Goal: Task Accomplishment & Management: Manage account settings

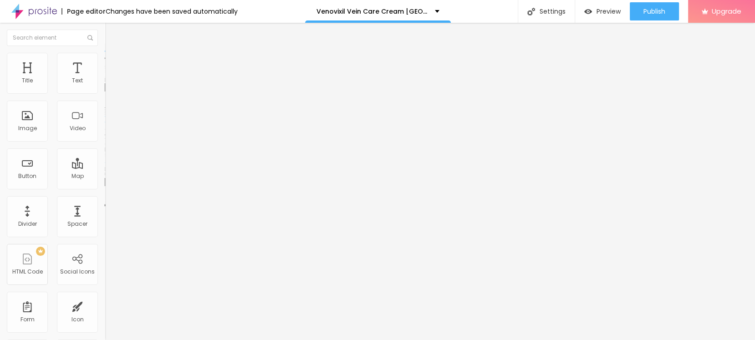
click at [105, 78] on span "Change image" at bounding box center [129, 75] width 49 height 8
click at [105, 92] on input "text" at bounding box center [159, 87] width 109 height 9
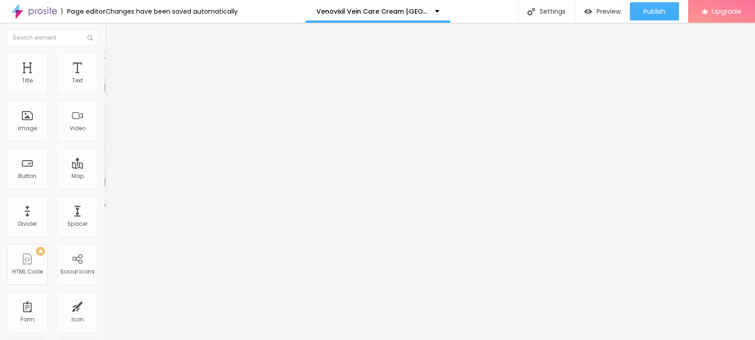
paste input "Venovixil Vein Care Cream [GEOGRAPHIC_DATA]"
type input "Venovixil Vein Care Cream [GEOGRAPHIC_DATA]"
click at [105, 187] on input "https://" at bounding box center [159, 181] width 109 height 9
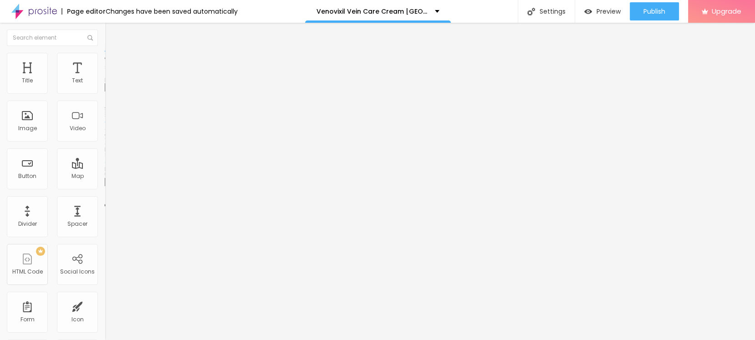
paste input "[DOMAIN_NAME][URL]"
type input "[URL][DOMAIN_NAME]"
click at [112, 35] on div "Edit Title" at bounding box center [132, 33] width 41 height 7
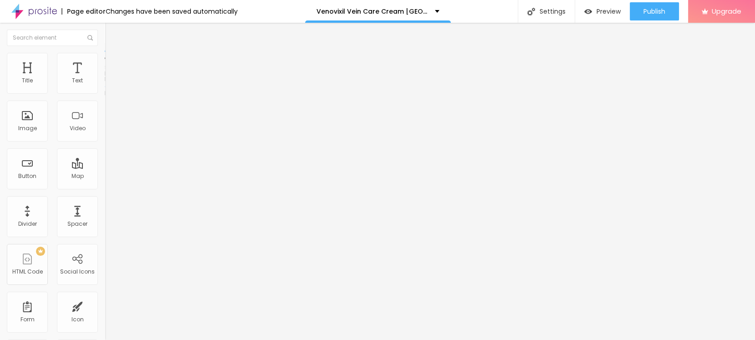
click at [113, 61] on span "Style" at bounding box center [119, 59] width 13 height 8
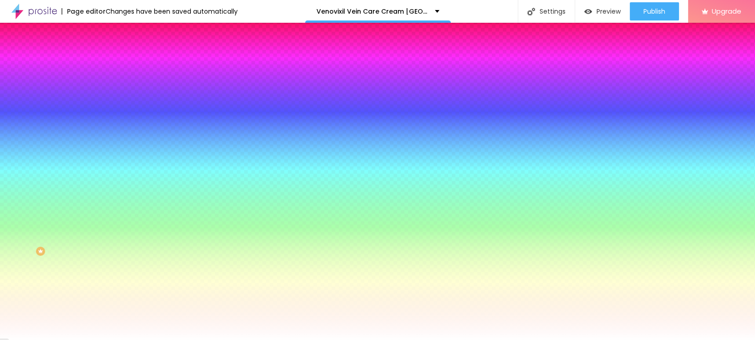
click at [105, 84] on span "Change image" at bounding box center [129, 80] width 49 height 8
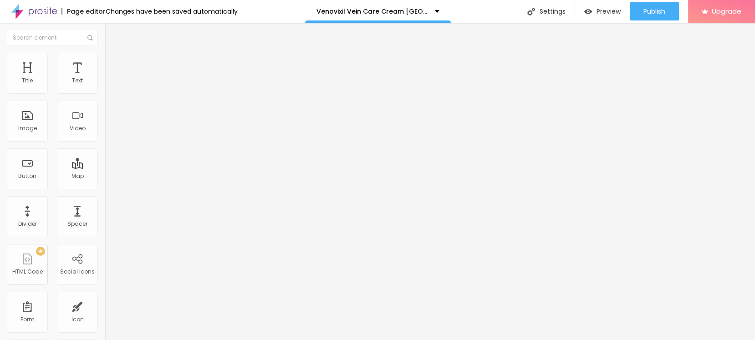
click at [105, 83] on span "Boxed" at bounding box center [113, 79] width 17 height 8
click at [105, 97] on span "Full" at bounding box center [109, 93] width 9 height 8
click at [105, 88] on span "Boxed" at bounding box center [113, 85] width 17 height 8
click at [105, 83] on span "Boxed" at bounding box center [113, 79] width 17 height 8
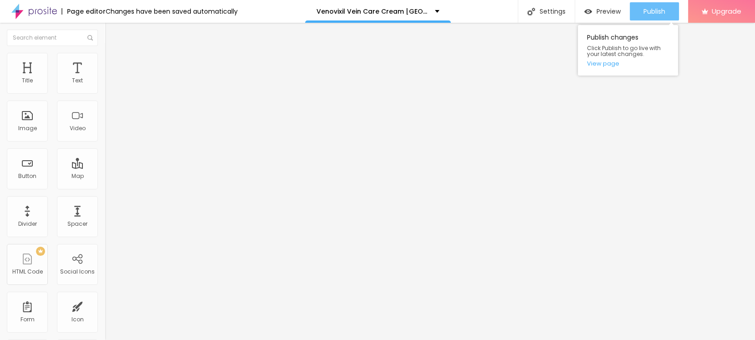
click at [648, 12] on span "Publish" at bounding box center [654, 11] width 22 height 7
click at [596, 66] on link "View page" at bounding box center [628, 64] width 82 height 6
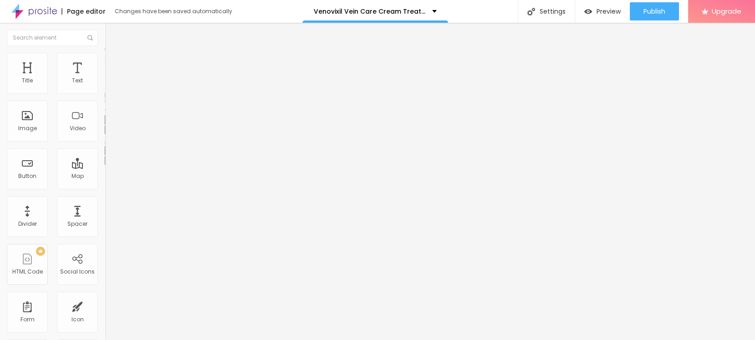
click at [105, 135] on button "button" at bounding box center [111, 130] width 13 height 10
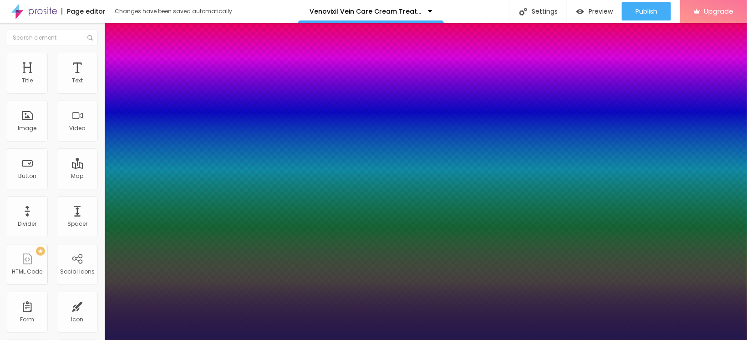
type input "1"
type input "27"
type input "1"
type input "27"
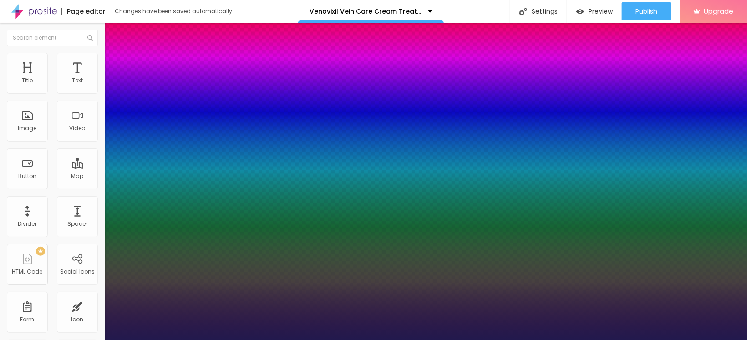
click at [361, 340] on div at bounding box center [373, 340] width 747 height 0
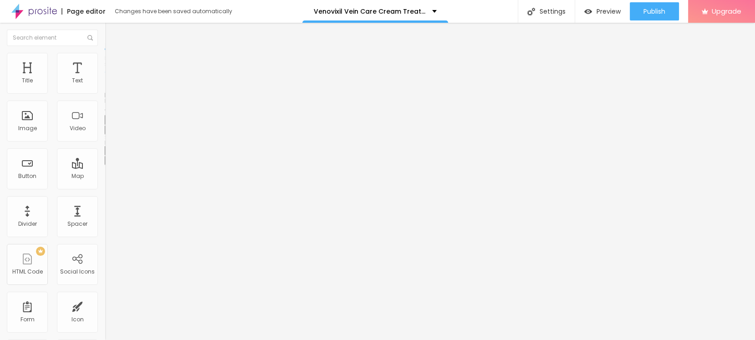
click at [112, 36] on div "Edit Title" at bounding box center [132, 33] width 41 height 7
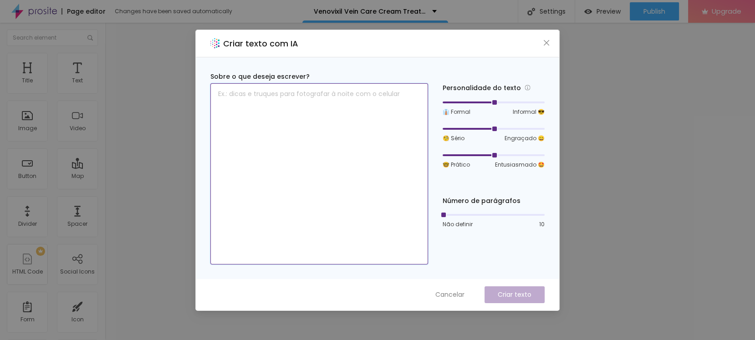
click at [332, 106] on textarea at bounding box center [319, 173] width 218 height 181
paste textarea "➧ Loremip Dolo ⇒ Sitametco Adip Elit Seddo Eiusmo ➧ Temp Incididu ⇒ Utlabor Etd…"
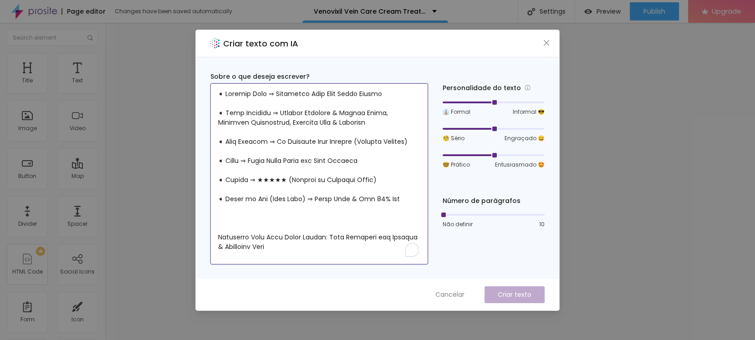
scroll to position [2089, 0]
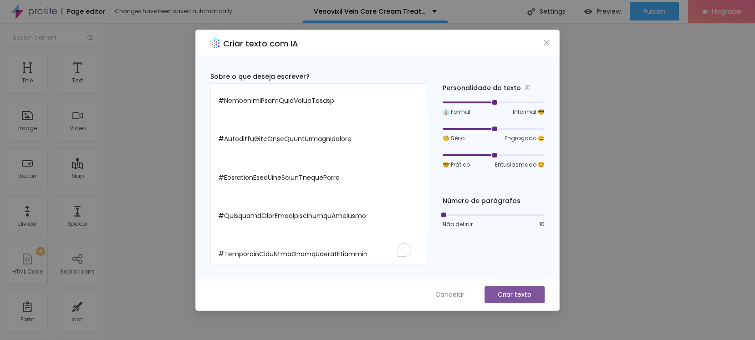
click at [513, 297] on p "Criar texto" at bounding box center [514, 295] width 34 height 10
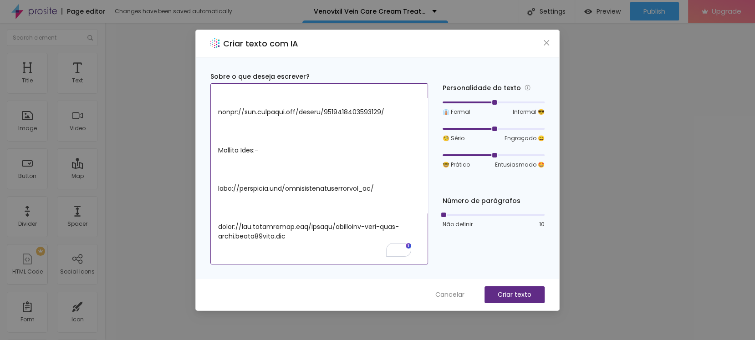
scroll to position [0, 0]
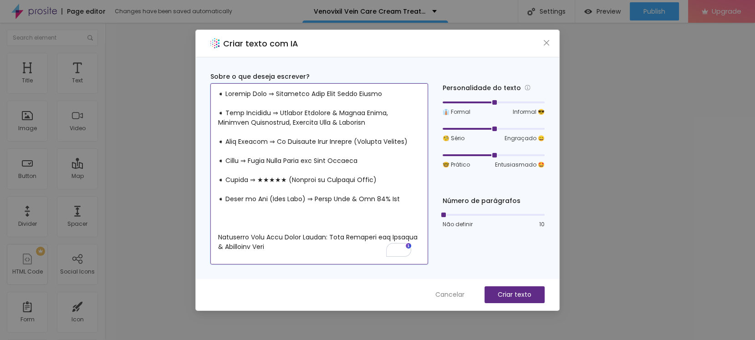
drag, startPoint x: 278, startPoint y: 92, endPoint x: 406, endPoint y: 95, distance: 128.8
click at [406, 95] on textarea "To enrich screen reader interactions, please activate Accessibility in Grammarl…" at bounding box center [319, 173] width 218 height 181
paste textarea "Venovixil Vein Care Cream [GEOGRAPHIC_DATA]"
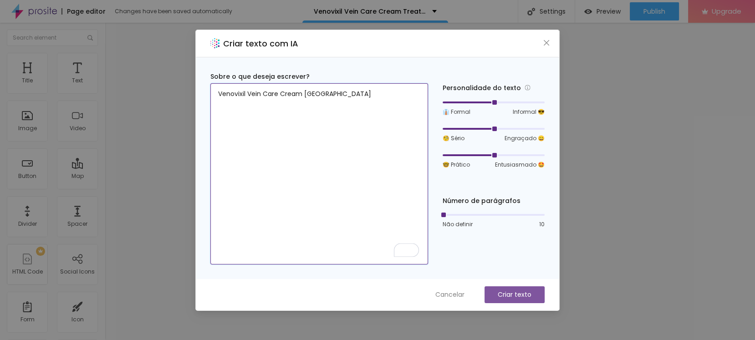
type textarea "Venovixil Vein Care Cream [GEOGRAPHIC_DATA]"
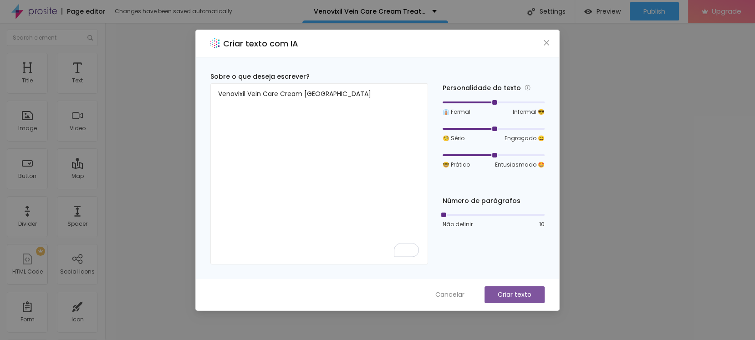
click at [504, 293] on p "Criar texto" at bounding box center [514, 295] width 34 height 10
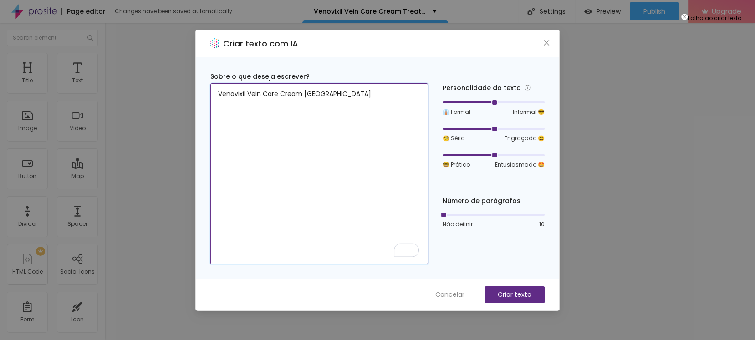
click at [320, 106] on textarea "Venovixil Vein Care Cream [GEOGRAPHIC_DATA]" at bounding box center [319, 173] width 218 height 181
drag, startPoint x: 448, startPoint y: 216, endPoint x: 502, endPoint y: 218, distance: 53.8
click at [502, 218] on div "Não definir 10" at bounding box center [493, 219] width 102 height 17
drag, startPoint x: 506, startPoint y: 216, endPoint x: 515, endPoint y: 215, distance: 9.1
click at [507, 216] on div at bounding box center [493, 214] width 102 height 5
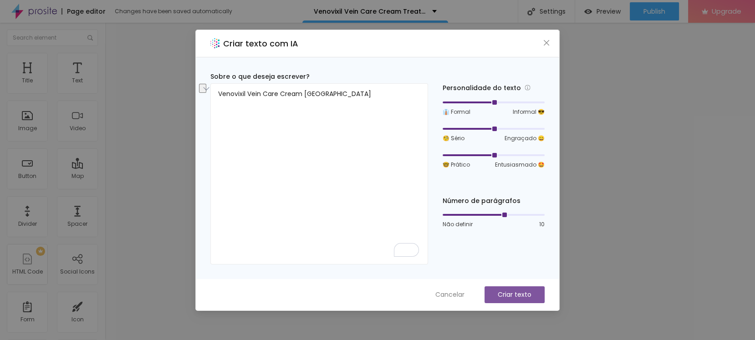
click at [527, 290] on p "Criar texto" at bounding box center [514, 295] width 34 height 10
click at [524, 290] on p "Criar texto" at bounding box center [514, 295] width 34 height 10
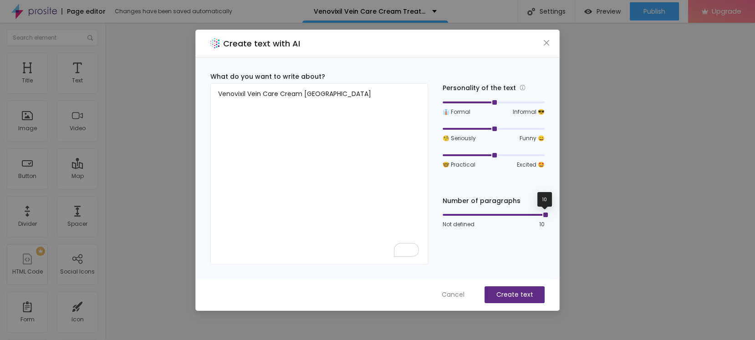
drag, startPoint x: 507, startPoint y: 217, endPoint x: 552, endPoint y: 215, distance: 46.0
click at [552, 215] on div "What do you want to write about? Venovixil Vein Care Cream Canada Personality o…" at bounding box center [377, 168] width 363 height 222
click at [522, 303] on div "Cancel Create text" at bounding box center [377, 294] width 363 height 31
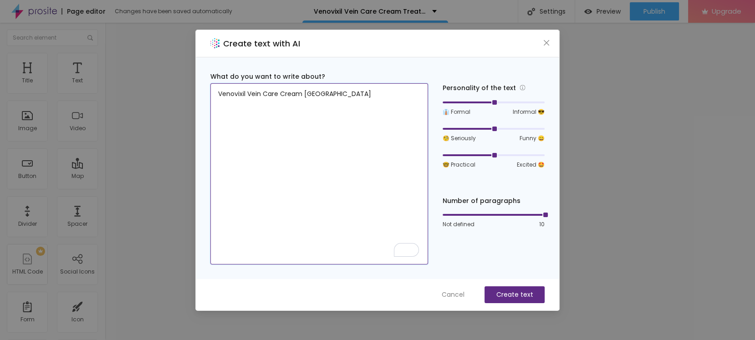
click at [365, 98] on textarea "Venovixil Vein Care Cream [GEOGRAPHIC_DATA]" at bounding box center [319, 173] width 218 height 181
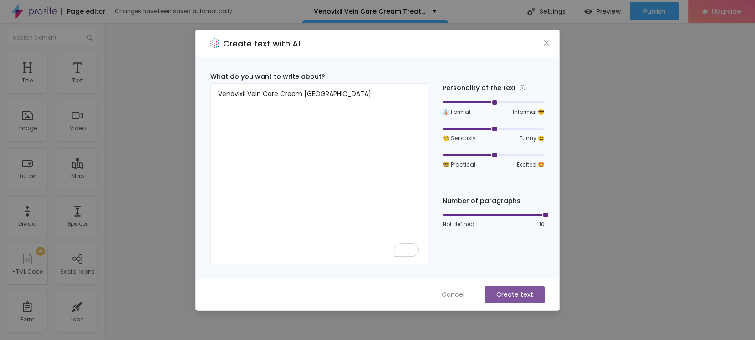
click at [507, 289] on button "Create text" at bounding box center [514, 294] width 60 height 17
click at [545, 43] on icon "close" at bounding box center [545, 42] width 7 height 7
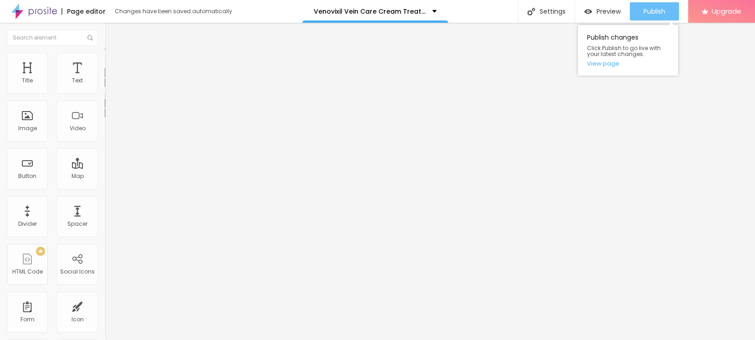
click at [643, 13] on span "Publish" at bounding box center [654, 11] width 22 height 7
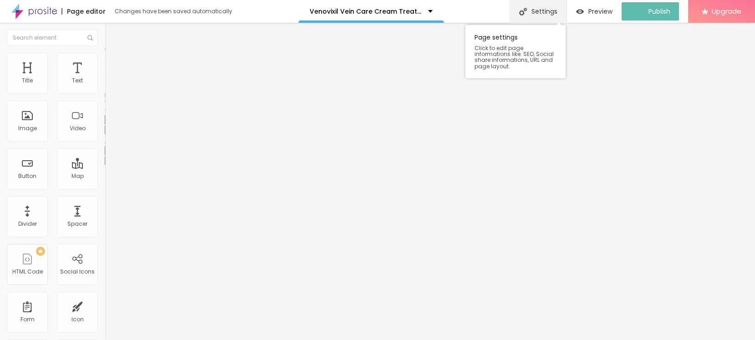
click at [542, 13] on div "Settings" at bounding box center [537, 11] width 57 height 23
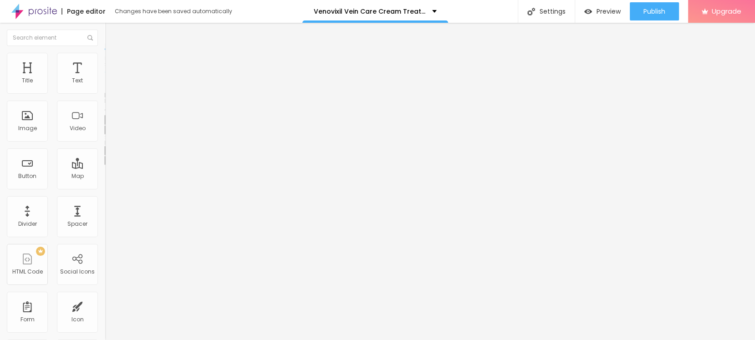
paste input "Treatment"
type input "Venovixil Vein Care Cream Treatment [GEOGRAPHIC_DATA]"
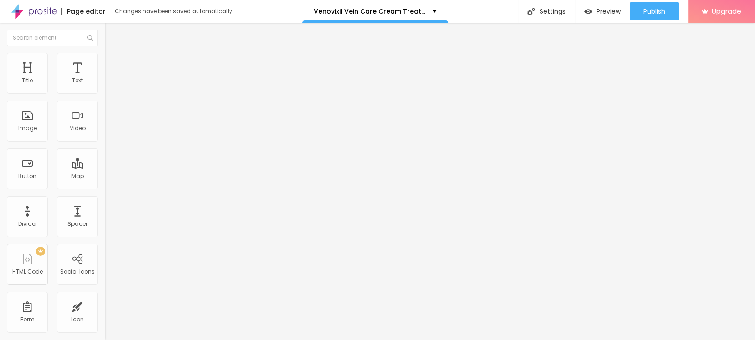
drag, startPoint x: 540, startPoint y: 324, endPoint x: 535, endPoint y: 306, distance: 18.6
drag, startPoint x: 535, startPoint y: 306, endPoint x: 534, endPoint y: 299, distance: 6.9
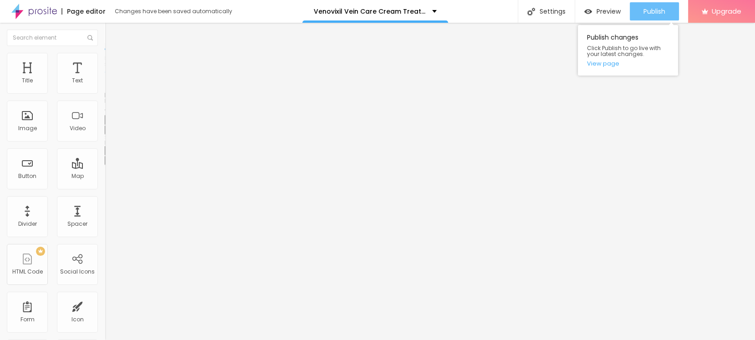
click at [643, 10] on span "Publish" at bounding box center [654, 11] width 22 height 7
click at [599, 63] on link "View page" at bounding box center [628, 64] width 82 height 6
